Goal: Task Accomplishment & Management: Manage account settings

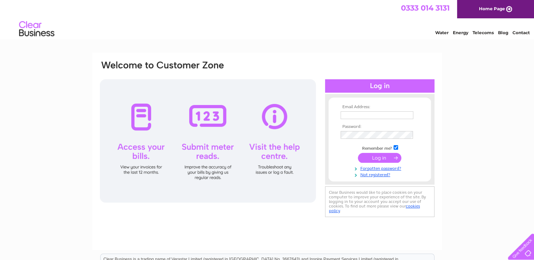
type input "[PERSON_NAME][EMAIL_ADDRESS][PERSON_NAME][DOMAIN_NAME]"
click at [376, 159] on input "submit" at bounding box center [379, 158] width 43 height 10
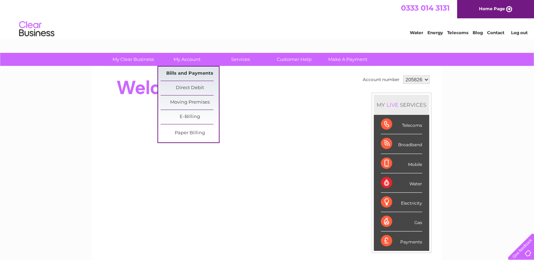
click at [183, 74] on link "Bills and Payments" at bounding box center [190, 74] width 58 height 14
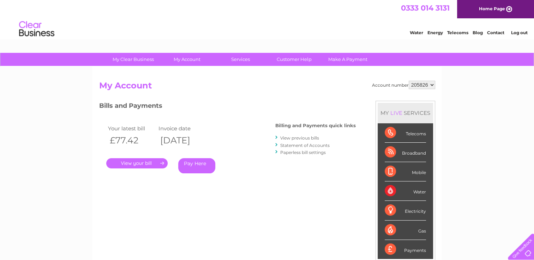
click at [131, 163] on link "." at bounding box center [136, 163] width 61 height 10
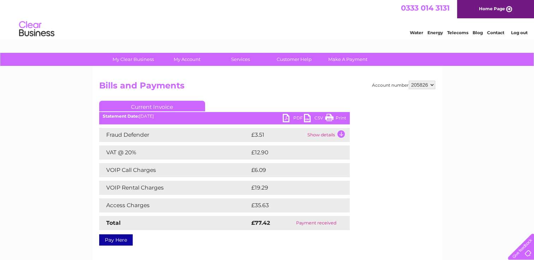
click at [292, 121] on link "PDF" at bounding box center [293, 119] width 21 height 10
